Goal: Find specific page/section: Find specific page/section

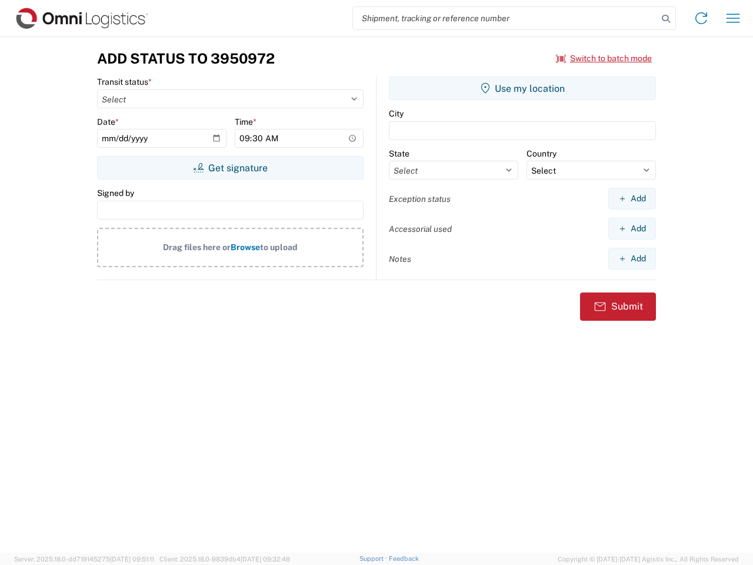
click at [506, 18] on input "search" at bounding box center [505, 18] width 305 height 22
click at [666, 19] on icon at bounding box center [666, 19] width 16 height 16
click at [702, 18] on icon at bounding box center [701, 18] width 19 height 19
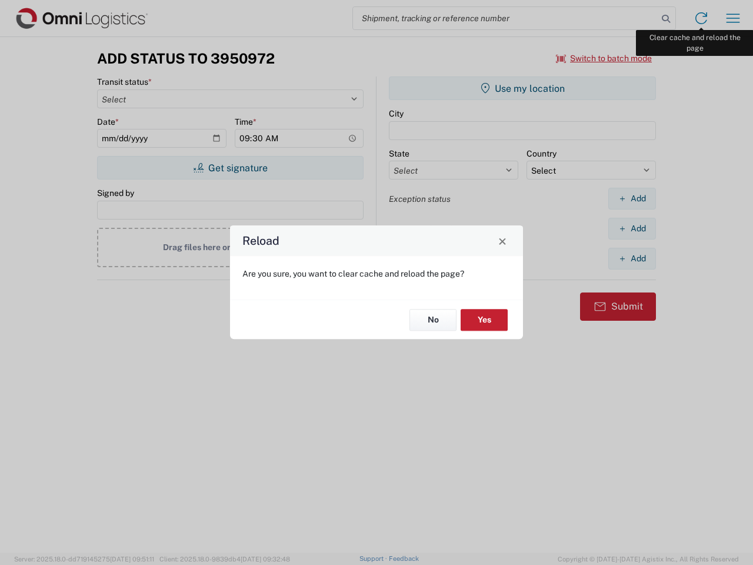
click at [733, 18] on div "Reload Are you sure, you want to clear cache and reload the page? No Yes" at bounding box center [376, 282] width 753 height 565
click at [605, 58] on div "Reload Are you sure, you want to clear cache and reload the page? No Yes" at bounding box center [376, 282] width 753 height 565
click at [230, 168] on div "Reload Are you sure, you want to clear cache and reload the page? No Yes" at bounding box center [376, 282] width 753 height 565
click at [523, 88] on div "Reload Are you sure, you want to clear cache and reload the page? No Yes" at bounding box center [376, 282] width 753 height 565
click at [632, 198] on div "Reload Are you sure, you want to clear cache and reload the page? No Yes" at bounding box center [376, 282] width 753 height 565
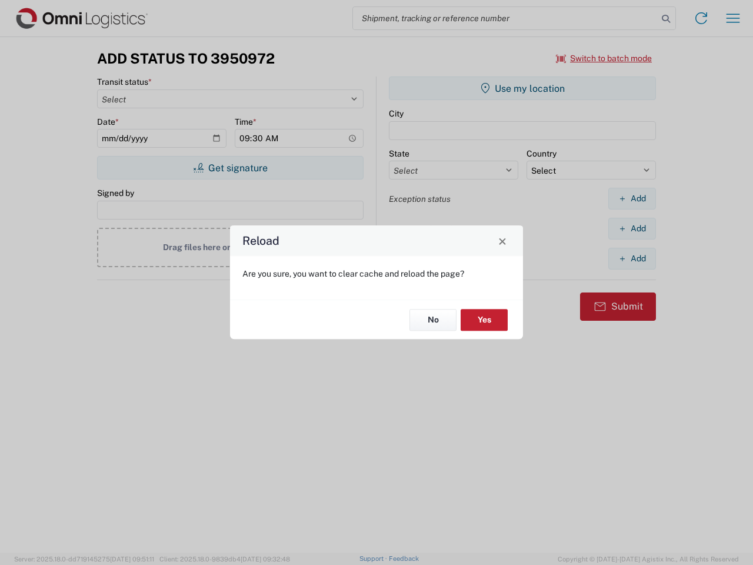
click at [632, 228] on div "Reload Are you sure, you want to clear cache and reload the page? No Yes" at bounding box center [376, 282] width 753 height 565
click at [632, 258] on div "Reload Are you sure, you want to clear cache and reload the page? No Yes" at bounding box center [376, 282] width 753 height 565
